Goal: Submit feedback/report problem

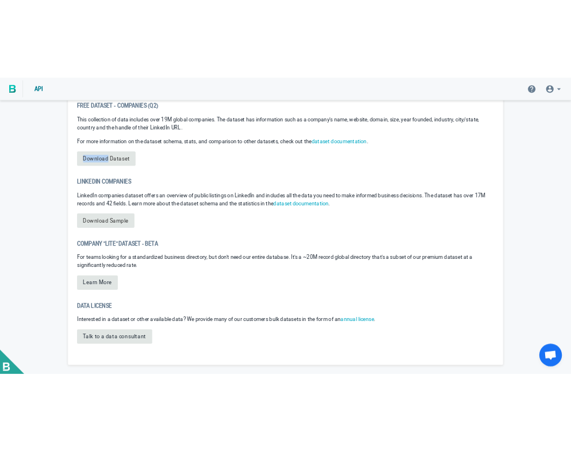
scroll to position [656, 0]
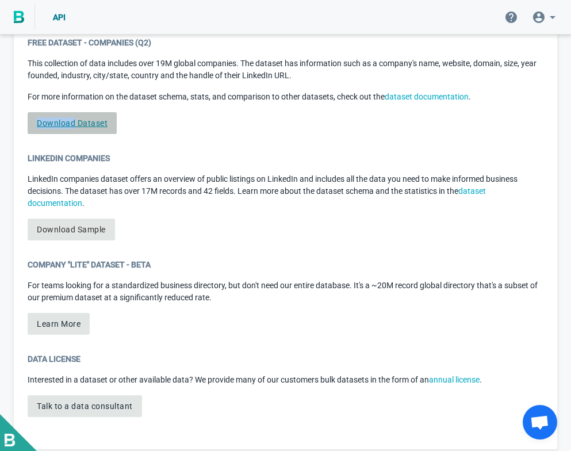
click at [87, 116] on link "Download Dataset" at bounding box center [72, 123] width 89 height 22
click at [79, 125] on link "Download Dataset" at bounding box center [72, 123] width 89 height 22
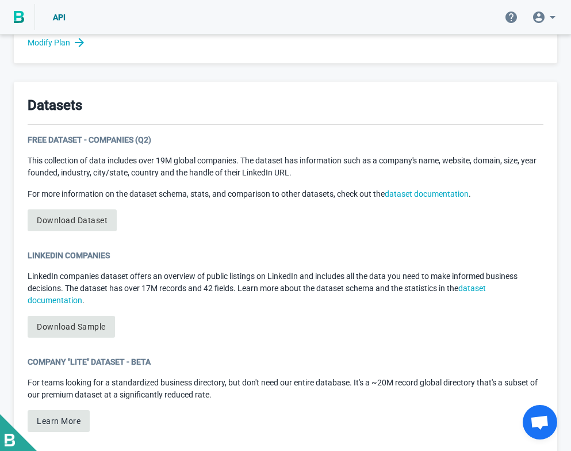
scroll to position [532, 0]
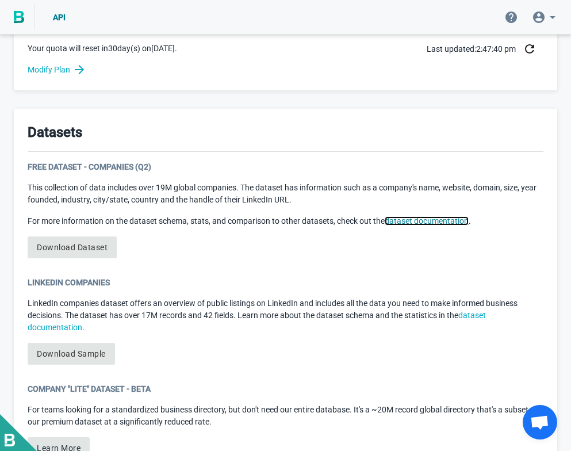
click at [436, 219] on link "dataset documentation" at bounding box center [427, 220] width 84 height 9
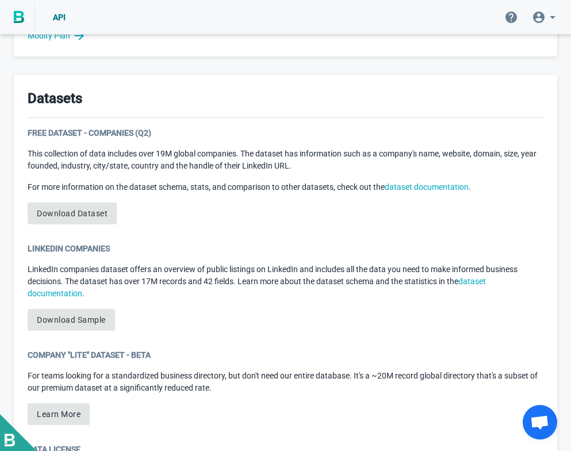
scroll to position [549, 0]
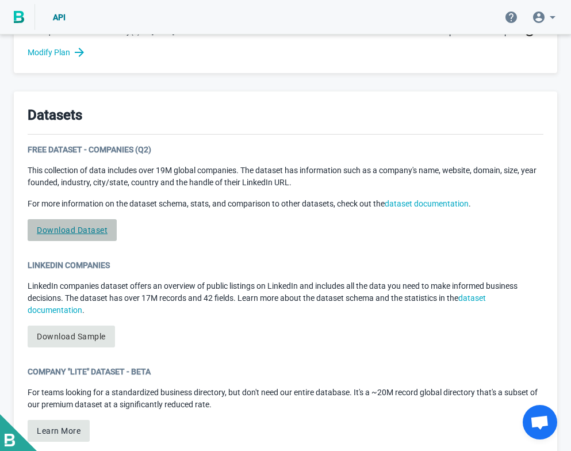
click at [93, 232] on link "Download Dataset" at bounding box center [72, 230] width 89 height 22
click at [546, 26] on span at bounding box center [545, 17] width 41 height 28
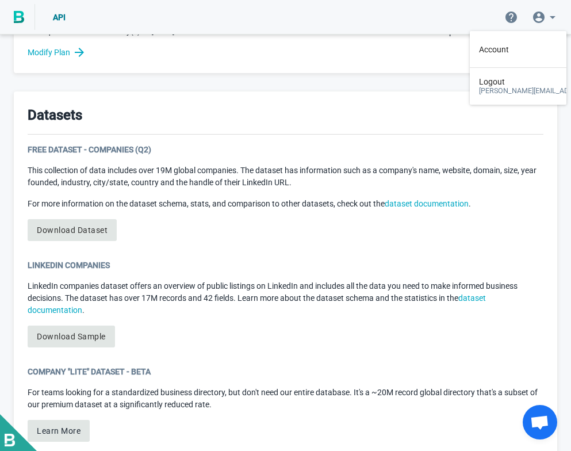
click at [374, 87] on div "Welcome to BigPicture! You’re now one of nearly 5,000 companies relying on BigP…" at bounding box center [285, 29] width 571 height 1082
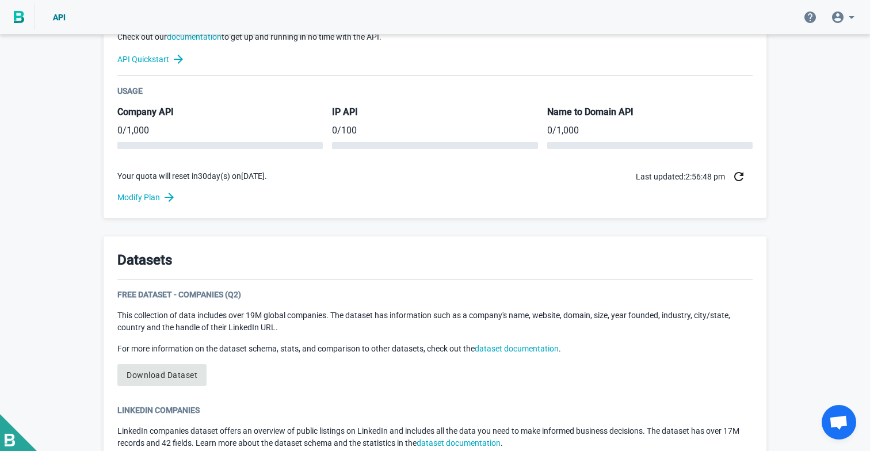
scroll to position [495, 0]
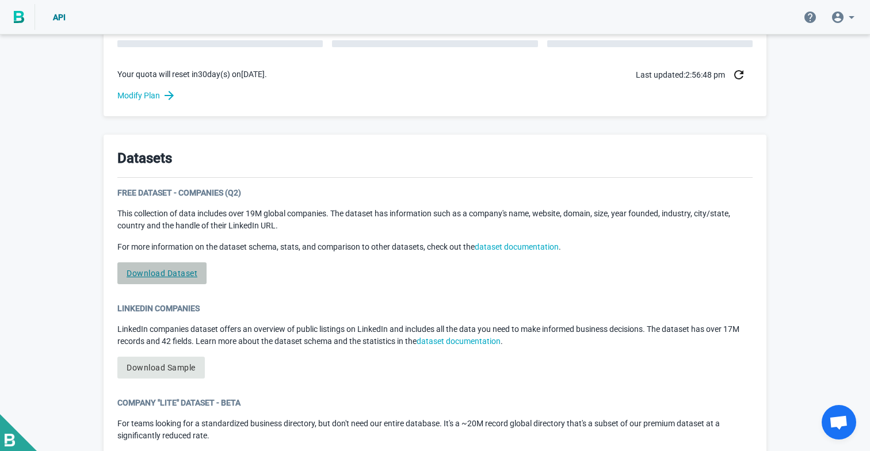
click at [164, 265] on link "Download Dataset" at bounding box center [161, 273] width 89 height 22
click at [173, 275] on link "Download Dataset" at bounding box center [161, 273] width 89 height 22
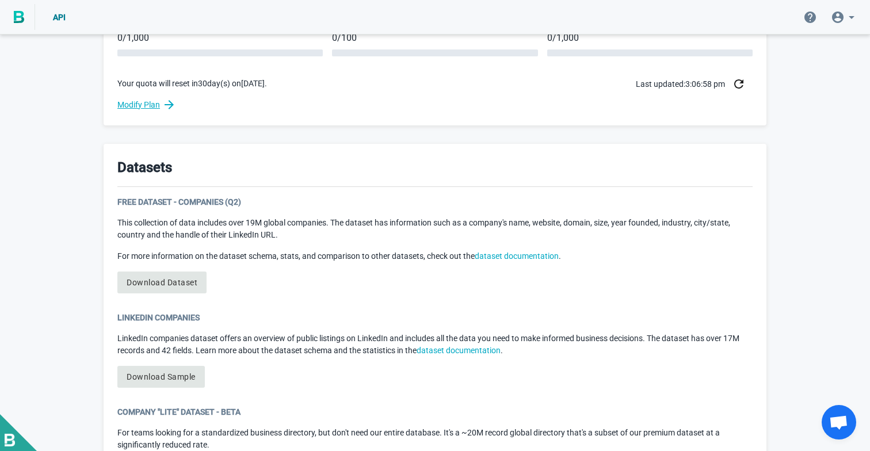
scroll to position [508, 0]
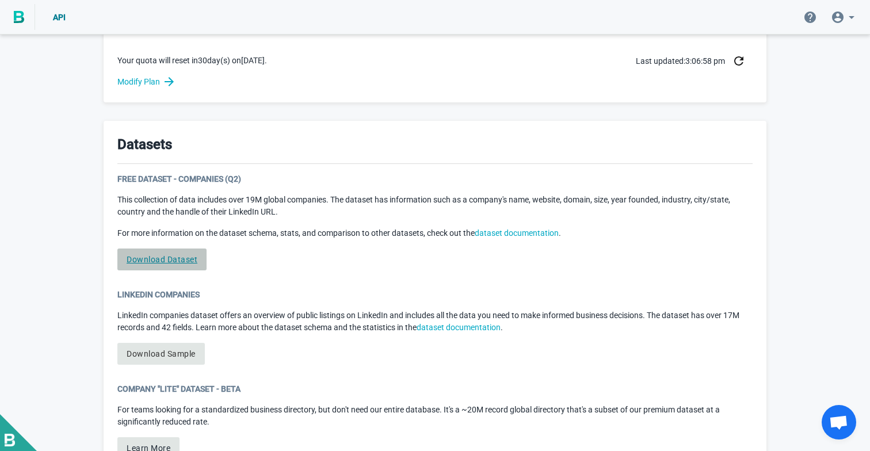
click at [152, 251] on link "Download Dataset" at bounding box center [161, 259] width 89 height 22
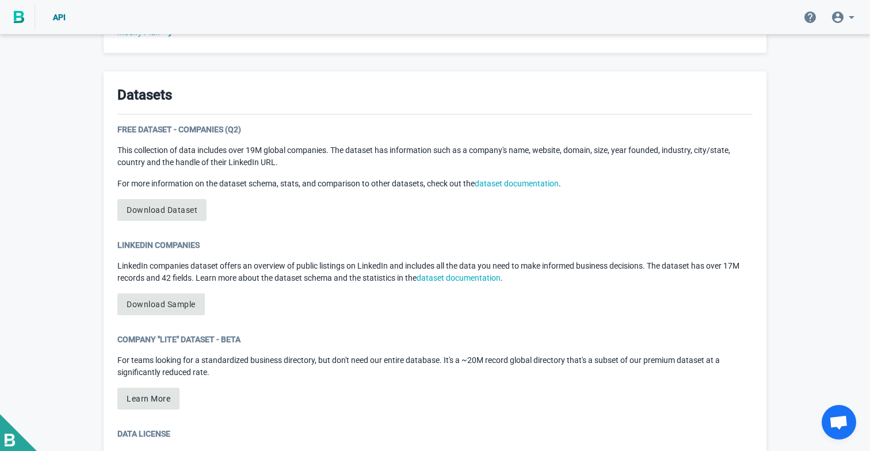
scroll to position [645, 0]
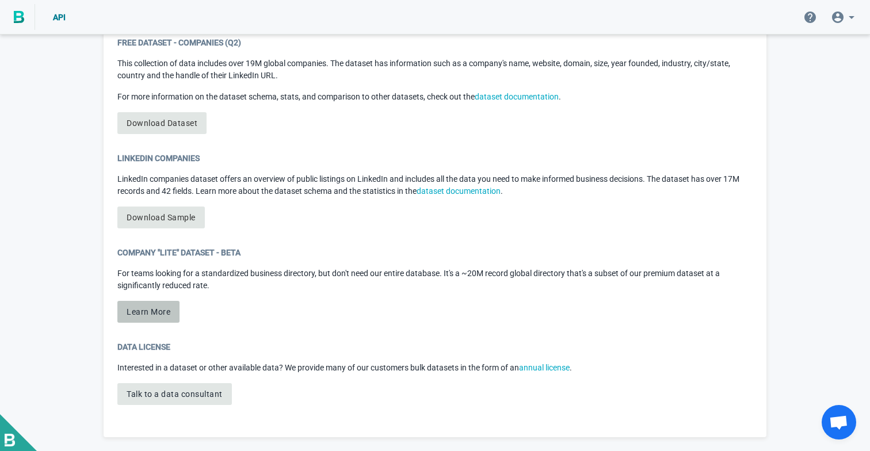
click at [148, 309] on button "Learn More" at bounding box center [148, 312] width 62 height 22
click at [152, 312] on button "Learn More" at bounding box center [148, 312] width 62 height 22
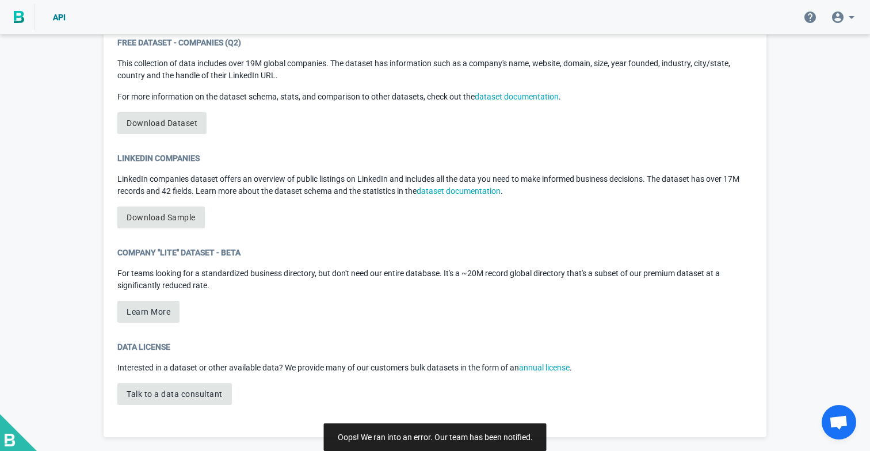
click at [13, 438] on img at bounding box center [10, 440] width 10 height 13
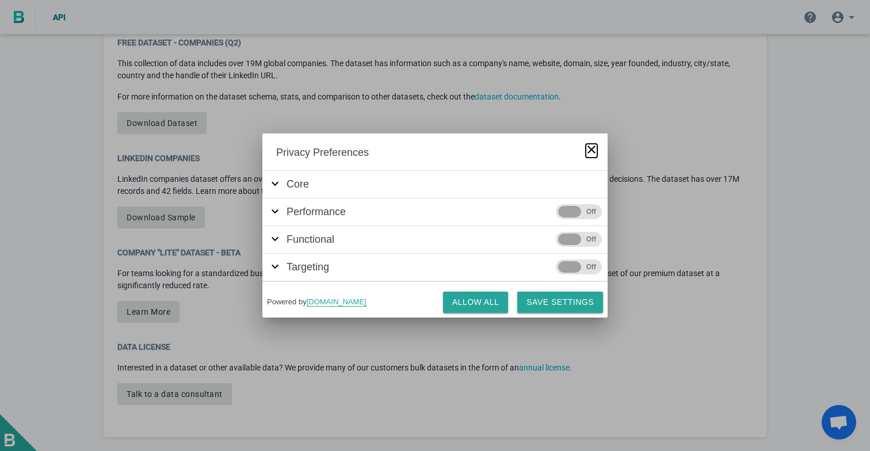
click at [591, 149] on icon at bounding box center [591, 150] width 8 height 8
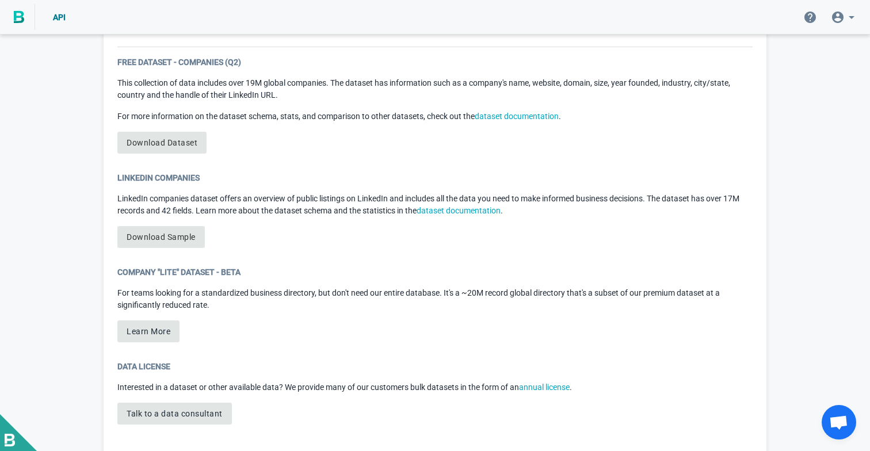
scroll to position [598, 0]
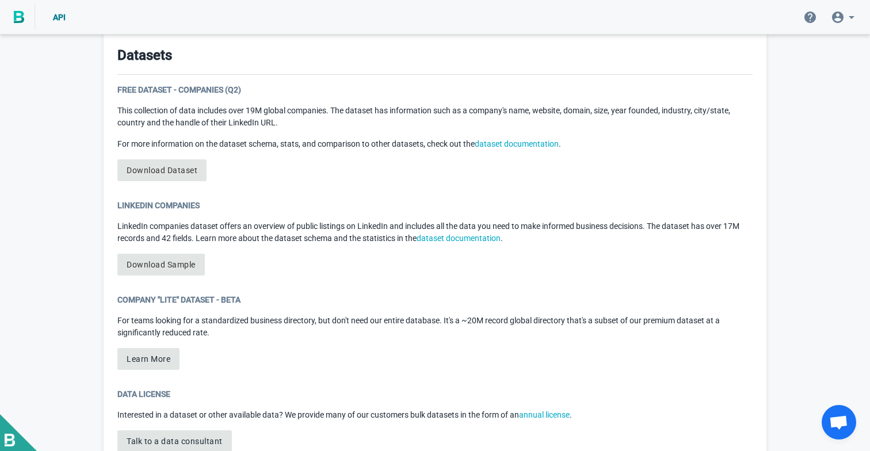
click at [833, 430] on span "Open chat" at bounding box center [838, 423] width 19 height 16
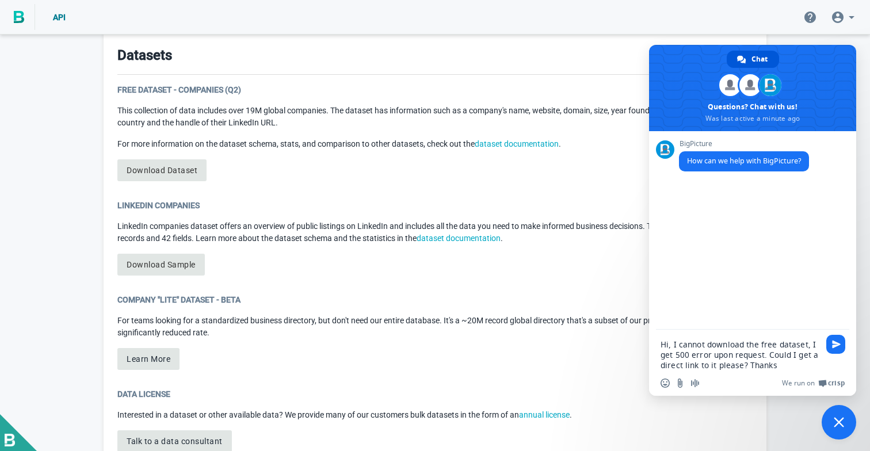
type textarea "Hi, I cannot download the free dataset, I get 500 error upon request. Could I g…"
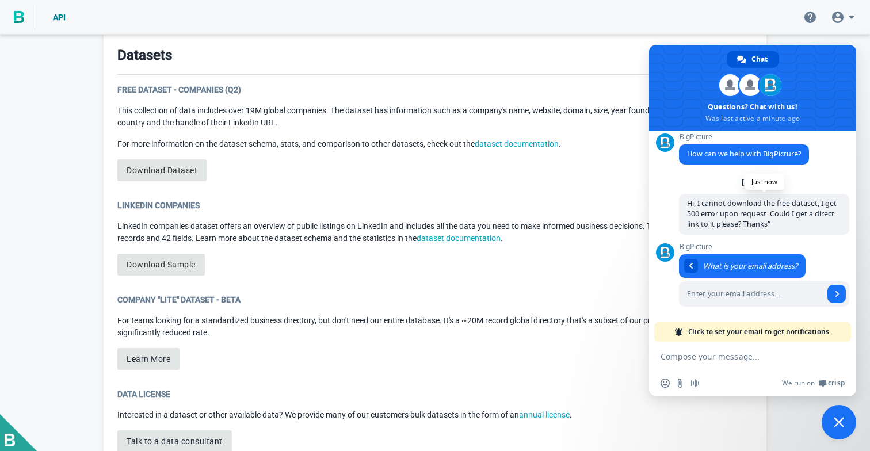
scroll to position [8, 0]
click at [751, 294] on input "Enter your email address..." at bounding box center [751, 293] width 145 height 25
type input "[PERSON_NAME][EMAIL_ADDRESS][DOMAIN_NAME]"
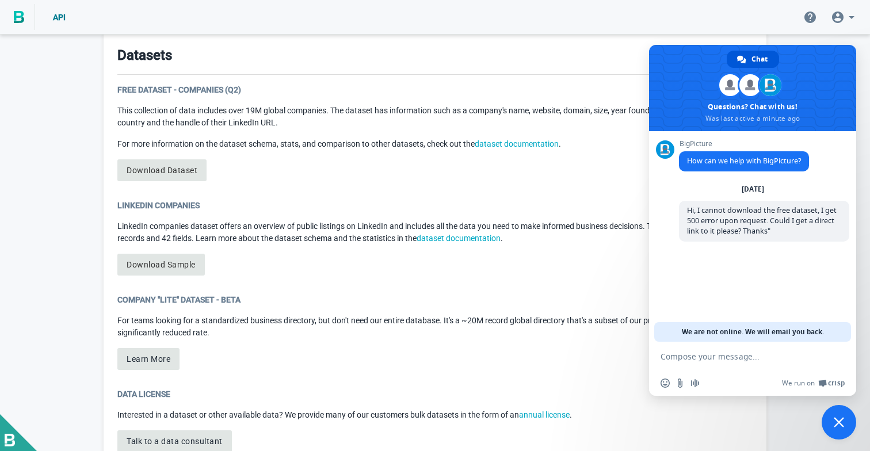
scroll to position [0, 0]
